Goal: Information Seeking & Learning: Understand process/instructions

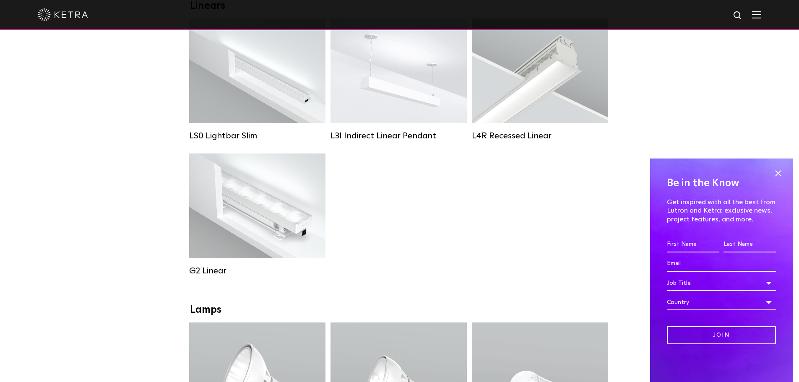
scroll to position [294, 0]
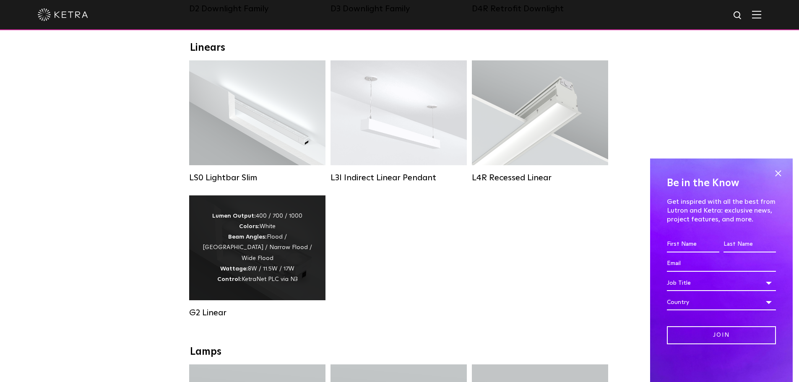
click at [296, 267] on div "Lumen Output: 400 / 700 / 1000 Colors: White Beam Angles: Flood / Graze / Narro…" at bounding box center [257, 248] width 111 height 74
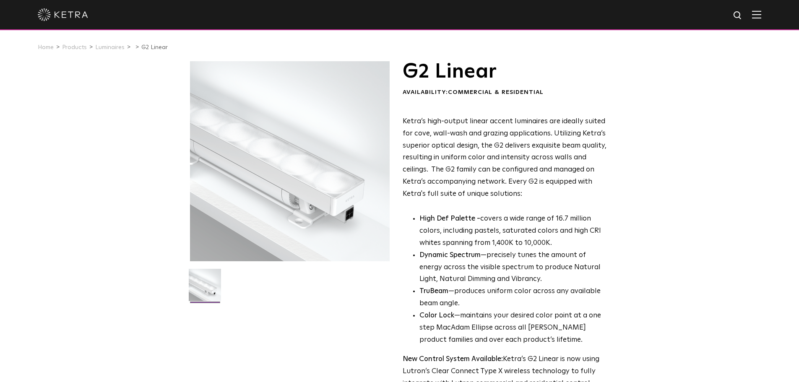
scroll to position [168, 0]
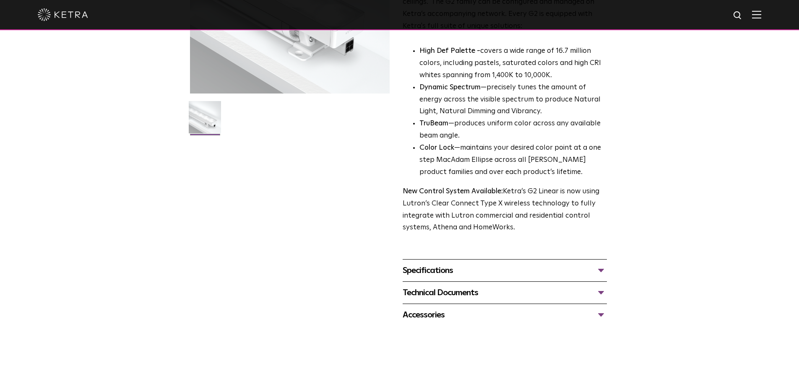
click at [601, 271] on div "Specifications" at bounding box center [505, 270] width 204 height 13
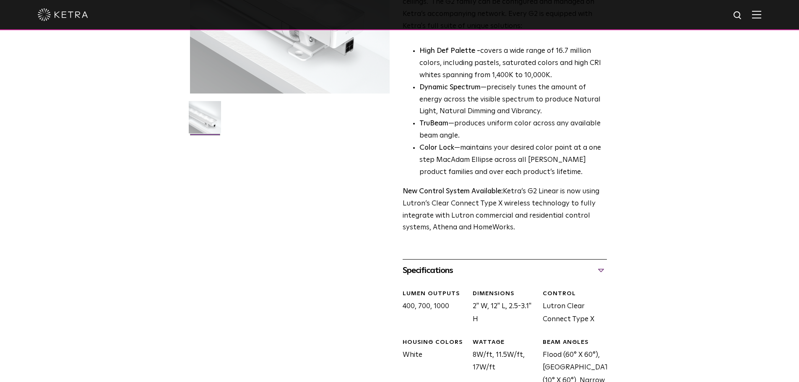
scroll to position [336, 0]
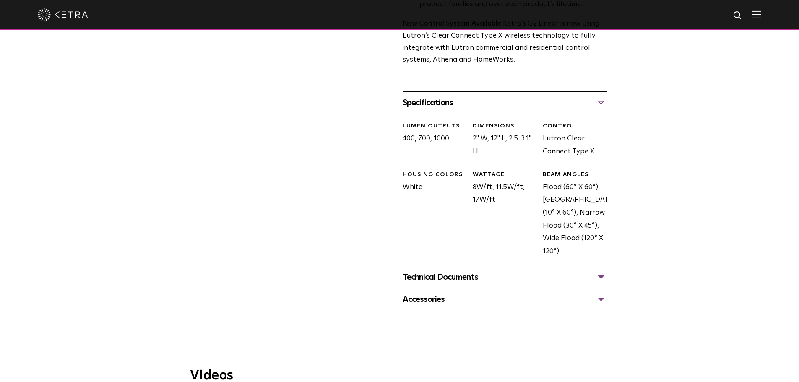
click at [600, 276] on div "Technical Documents" at bounding box center [505, 277] width 204 height 13
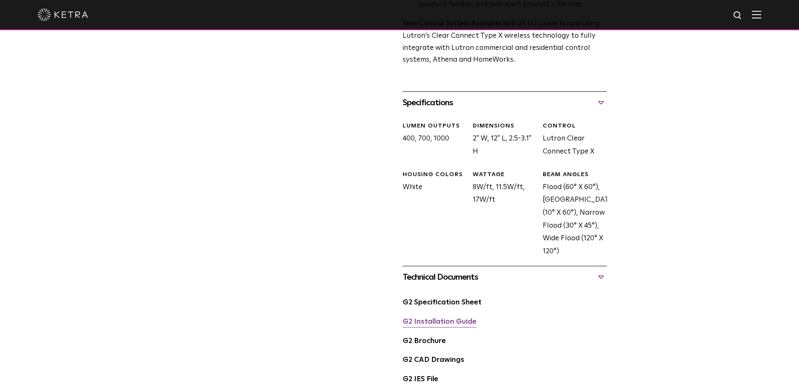
drag, startPoint x: 453, startPoint y: 321, endPoint x: 459, endPoint y: 319, distance: 7.0
click at [453, 322] on link "G2 Installation Guide" at bounding box center [440, 321] width 74 height 7
